Goal: Find specific page/section: Locate a particular part of the current website

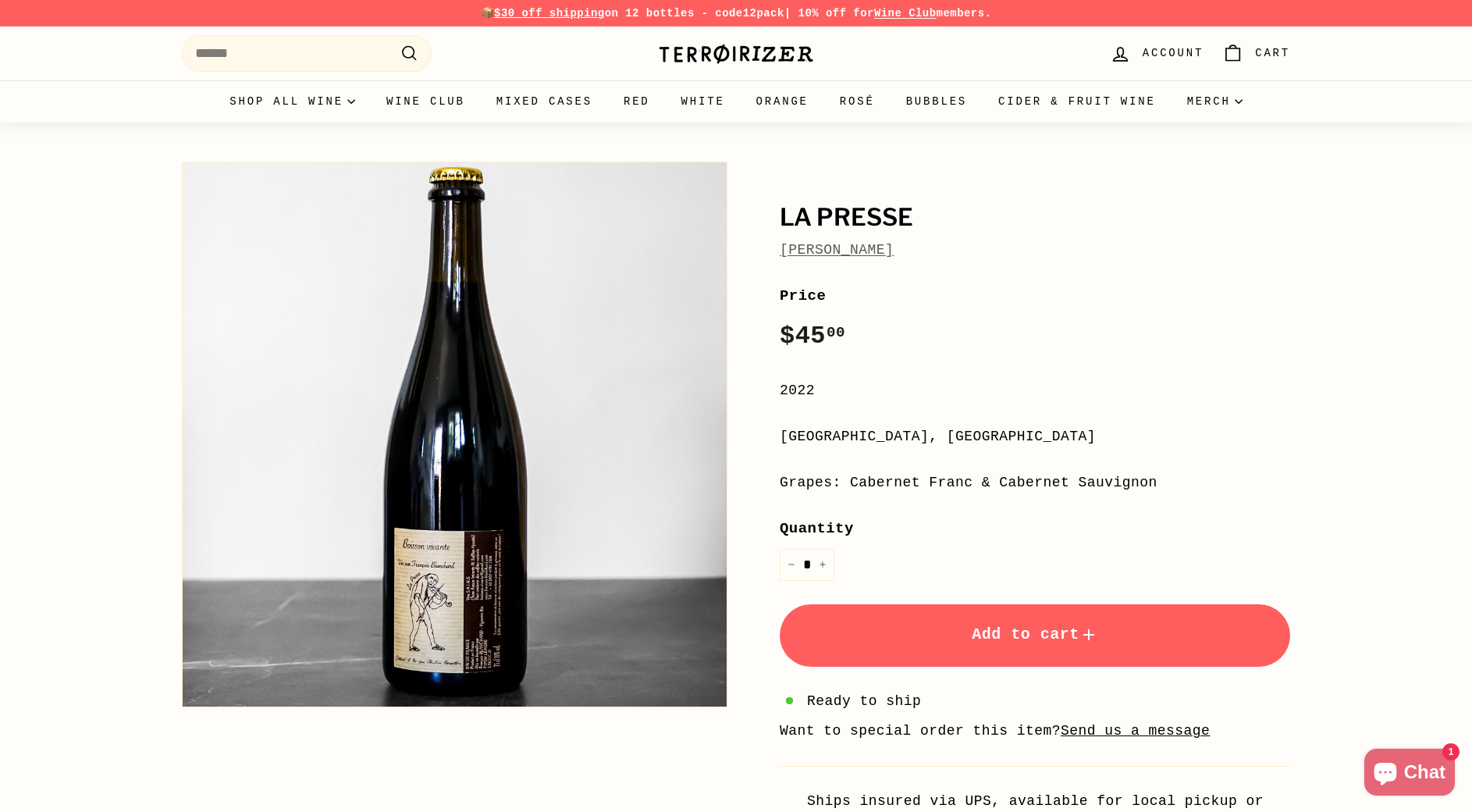
scroll to position [1, 0]
click at [352, 52] on input "Search" at bounding box center [307, 53] width 249 height 36
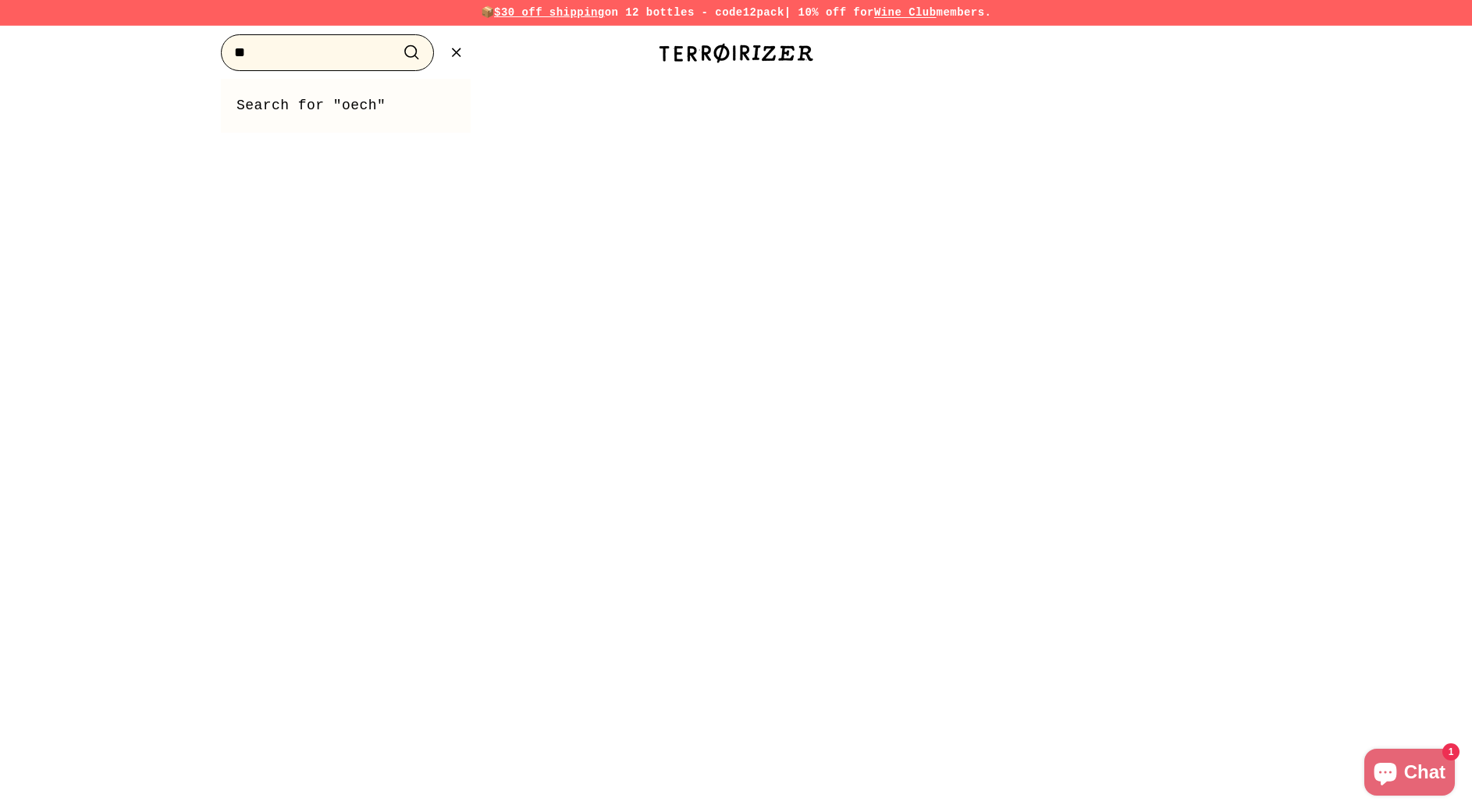
type input "*"
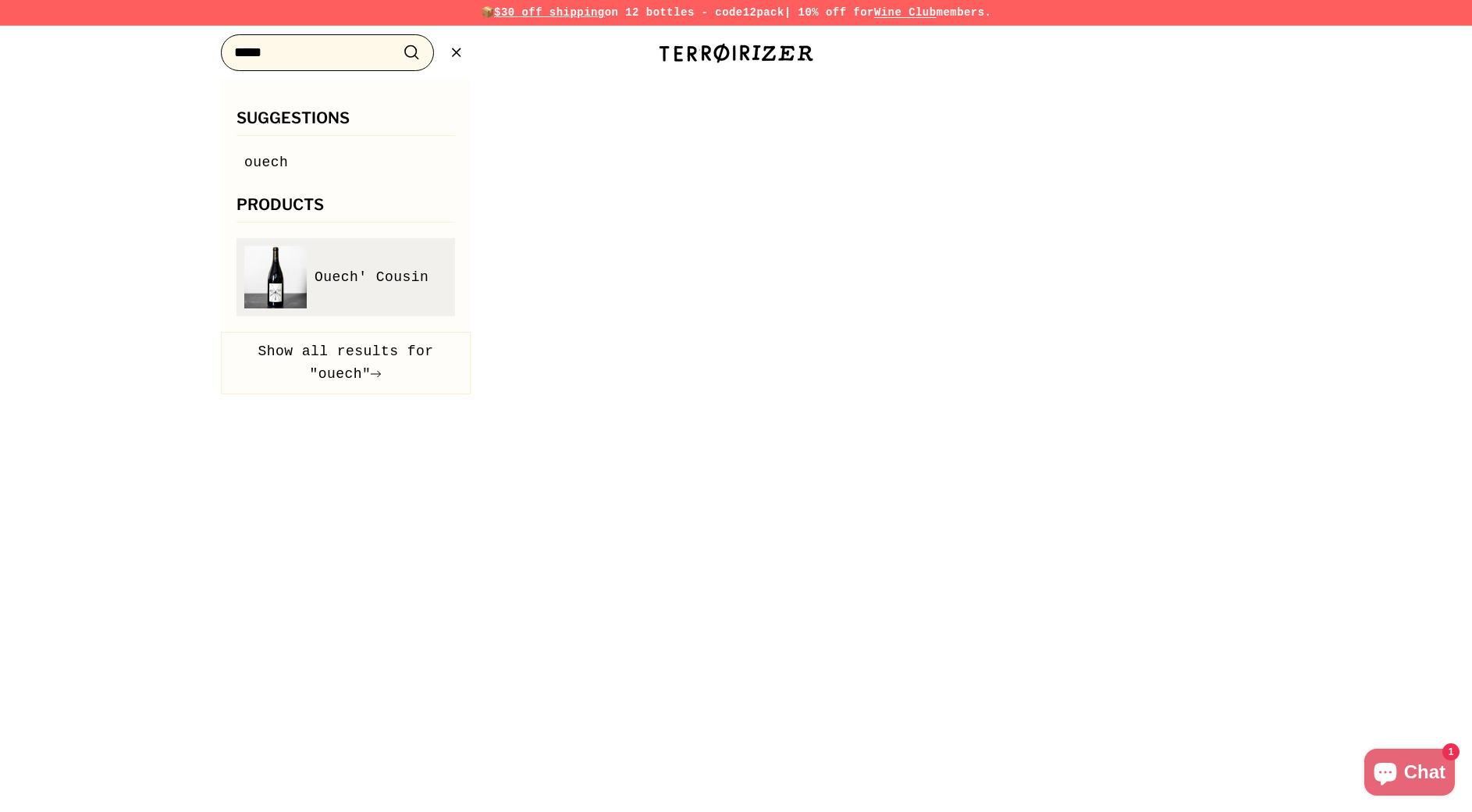
type input "*****"
click at [361, 280] on span "Ouech' Cousin" at bounding box center [371, 277] width 114 height 23
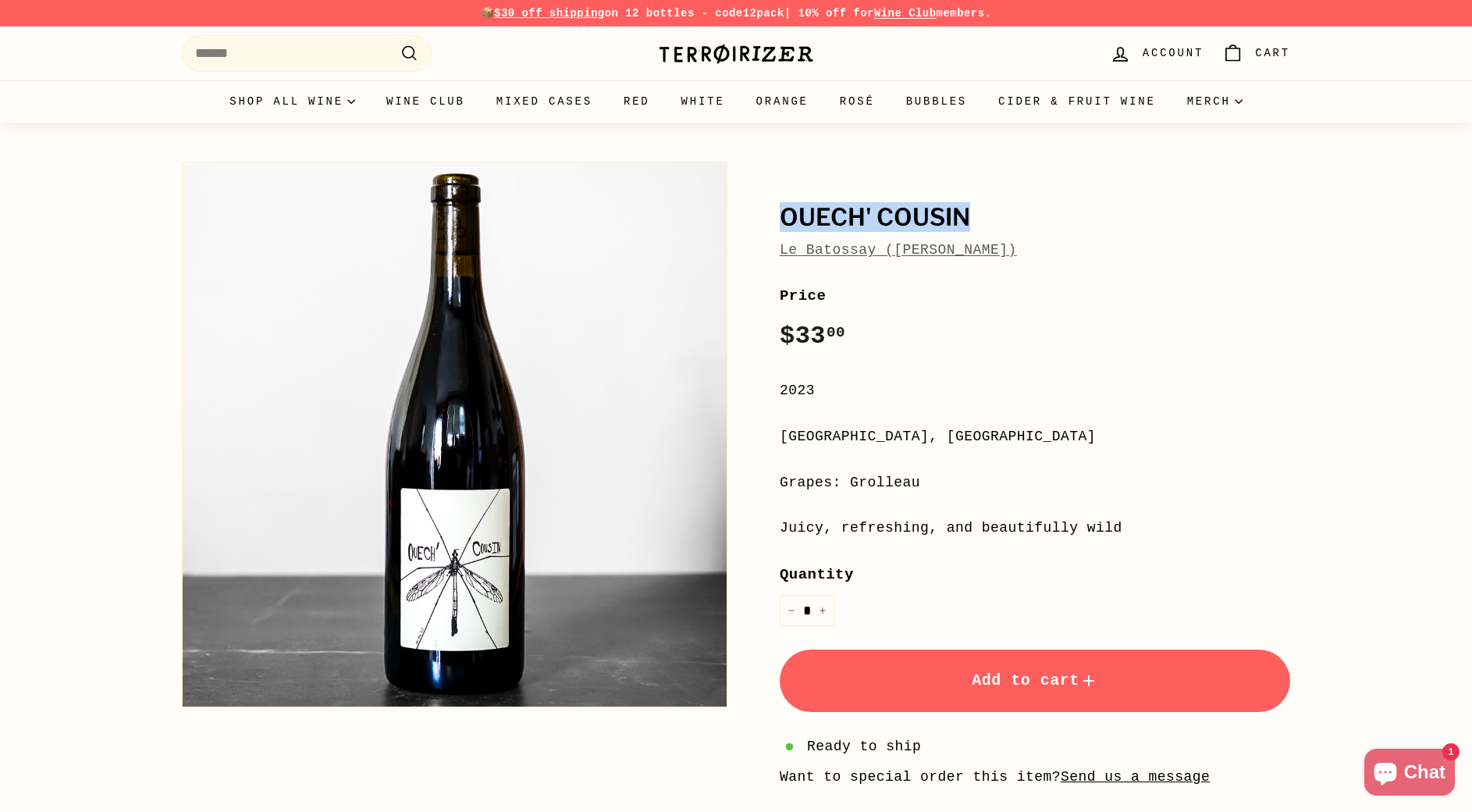
drag, startPoint x: 783, startPoint y: 218, endPoint x: 990, endPoint y: 216, distance: 207.0
click at [990, 216] on h1 "Ouech' Cousin" at bounding box center [1035, 218] width 511 height 26
copy h1 "Ouech' Cousin"
